Goal: Task Accomplishment & Management: Complete application form

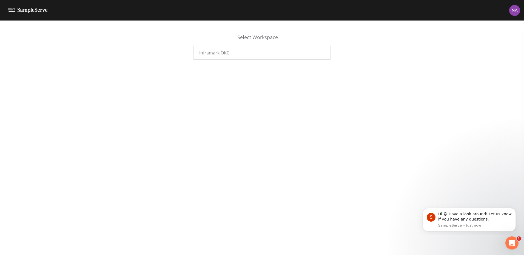
click at [10, 9] on img at bounding box center [28, 10] width 40 height 5
click at [236, 52] on div "Inframark OKC" at bounding box center [261, 53] width 137 height 14
